Goal: Task Accomplishment & Management: Complete application form

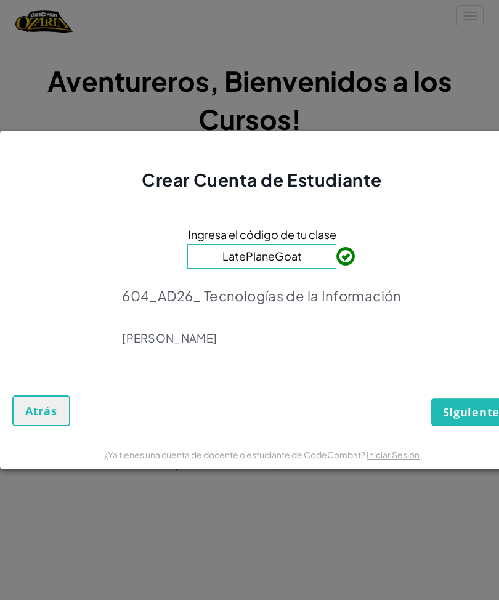
click at [455, 411] on span "Siguiente" at bounding box center [471, 412] width 57 height 15
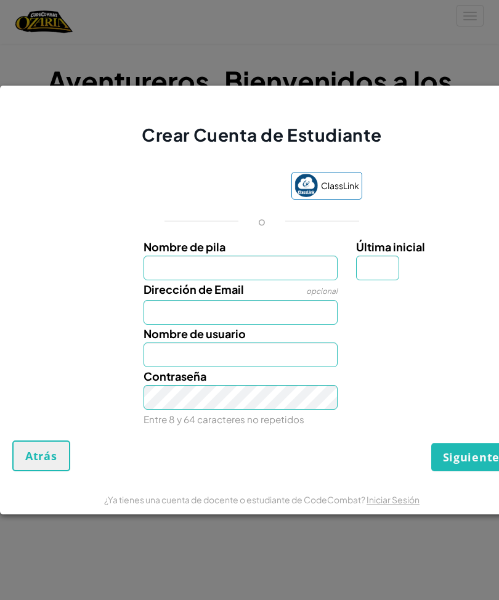
click at [428, 41] on div "Crear Cuenta de Estudiante ClassLink o Nombre de pila Última inicial Dirección …" at bounding box center [249, 300] width 499 height 600
click at [42, 460] on span "Atrás" at bounding box center [41, 456] width 32 height 15
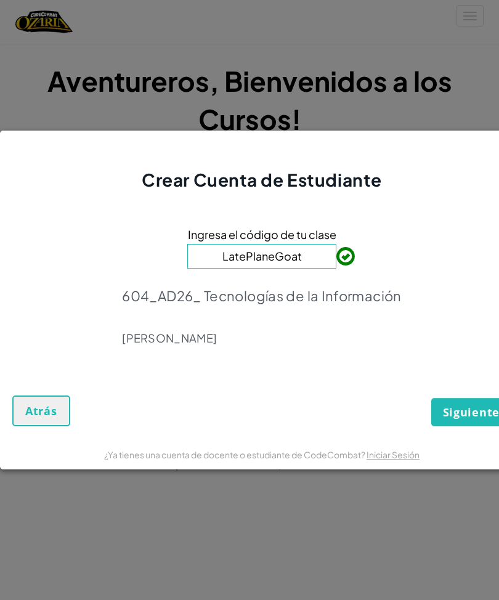
click at [404, 91] on div "Crear Cuenta de Estudiante Ingresa el código de tu clase LatePlaneGoat 604_AD26…" at bounding box center [249, 300] width 499 height 600
click at [44, 407] on span "Atrás" at bounding box center [41, 411] width 32 height 15
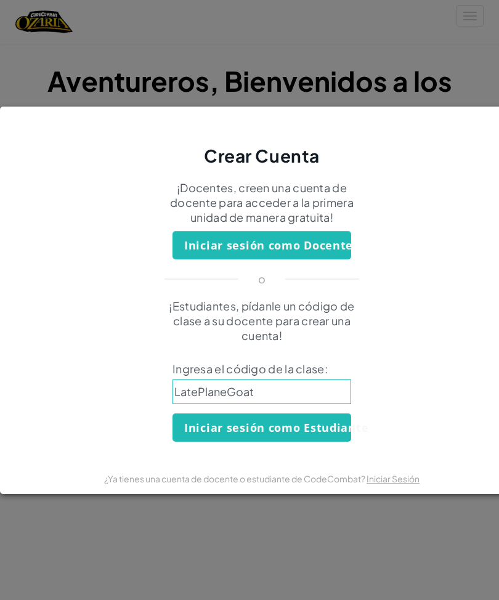
click at [365, 60] on div "Crear Cuenta ¡Docentes, creen una cuenta de docente para acceder a la primera u…" at bounding box center [249, 300] width 499 height 600
click at [394, 61] on div "Crear Cuenta ¡Docentes, creen una cuenta de docente para acceder a la primera u…" at bounding box center [249, 300] width 499 height 600
click at [407, 49] on div "Crear Cuenta ¡Docentes, creen una cuenta de docente para acceder a la primera u…" at bounding box center [249, 300] width 499 height 600
click at [400, 39] on div "Crear Cuenta ¡Docentes, creen una cuenta de docente para acceder a la primera u…" at bounding box center [249, 300] width 499 height 600
click at [389, 481] on link "Iniciar Sesión" at bounding box center [393, 478] width 53 height 11
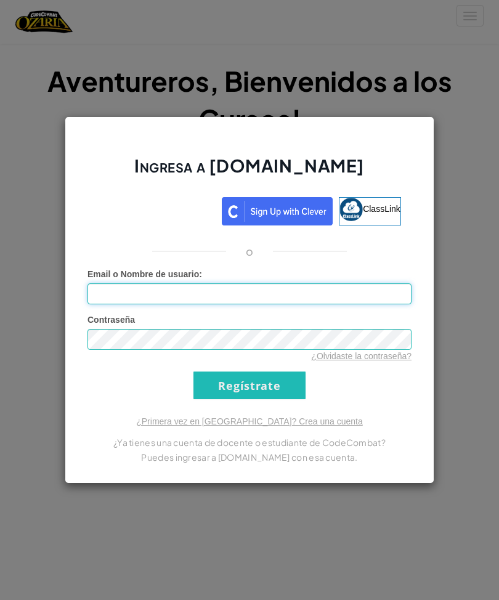
click at [269, 296] on input "Email o Nombre de usuario :" at bounding box center [249, 293] width 324 height 21
type input "[EMAIL_ADDRESS][DOMAIN_NAME]"
click at [240, 374] on input "Regístrate" at bounding box center [249, 386] width 112 height 28
